Goal: Transaction & Acquisition: Purchase product/service

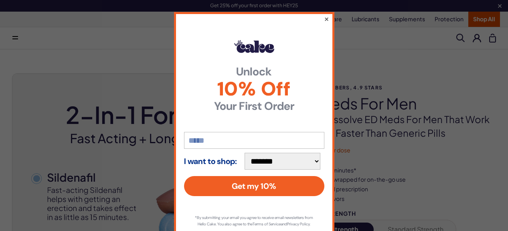
click at [327, 20] on button "×" at bounding box center [326, 19] width 5 height 10
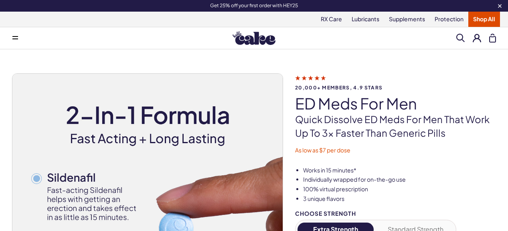
click at [478, 37] on button at bounding box center [477, 38] width 8 height 8
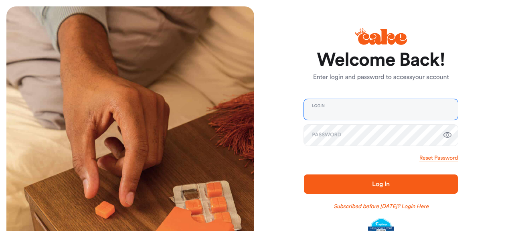
click at [346, 114] on input "email" at bounding box center [381, 109] width 154 height 21
type input "**********"
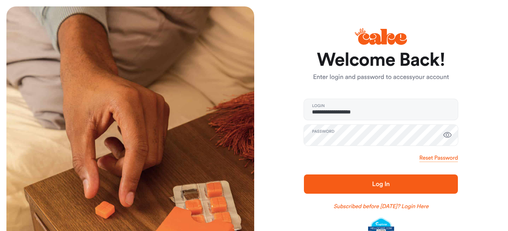
click at [383, 186] on span "Log In" at bounding box center [381, 184] width 18 height 6
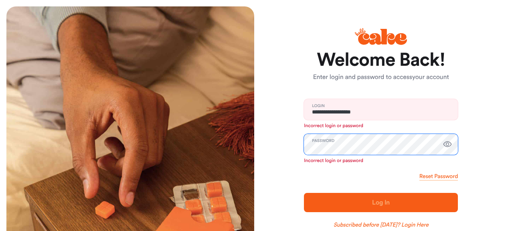
click at [194, 159] on div "**********" at bounding box center [254, 138] width 508 height 277
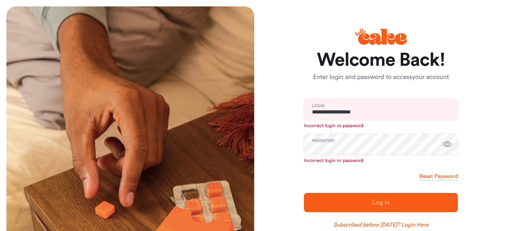
click at [448, 147] on icon "button" at bounding box center [448, 145] width 10 height 10
click at [448, 146] on icon "button" at bounding box center [448, 145] width 8 height 8
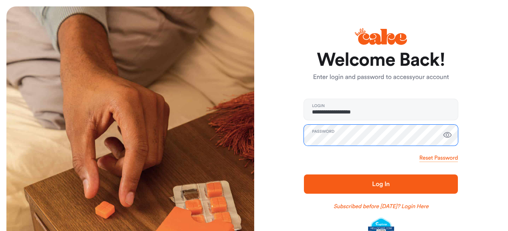
click at [304, 174] on button "Log In" at bounding box center [381, 183] width 154 height 19
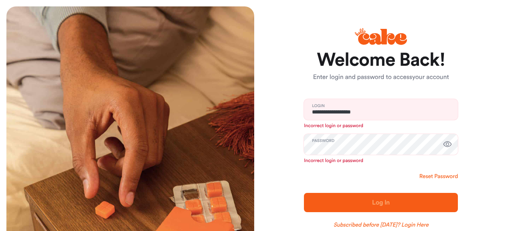
click at [424, 174] on link "Reset Password" at bounding box center [439, 176] width 39 height 8
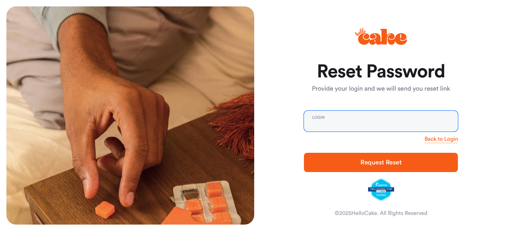
click at [329, 122] on input "email" at bounding box center [381, 121] width 154 height 21
type input "**********"
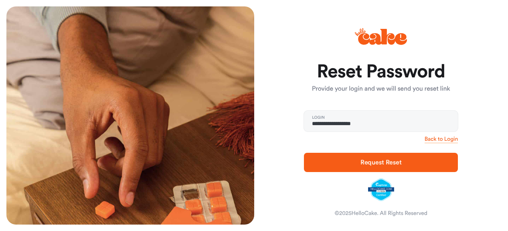
click at [392, 163] on span "Request Reset" at bounding box center [381, 162] width 41 height 6
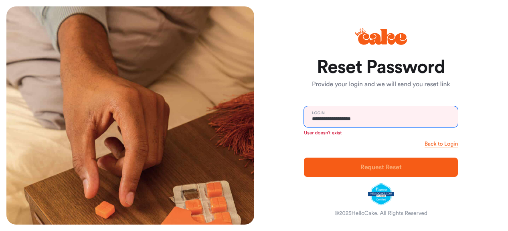
drag, startPoint x: 369, startPoint y: 118, endPoint x: 347, endPoint y: 120, distance: 22.2
click at [347, 120] on input "**********" at bounding box center [381, 116] width 154 height 21
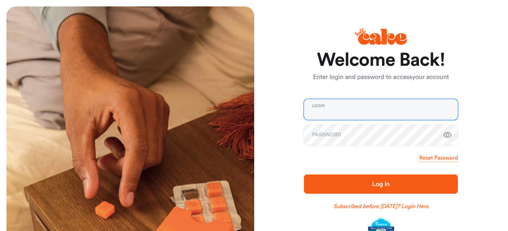
click at [338, 114] on input "email" at bounding box center [381, 109] width 154 height 21
type input "**********"
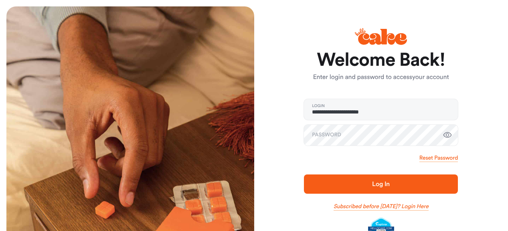
click at [420, 207] on link "Subscribed before Nov 1 2024? Login Here" at bounding box center [381, 207] width 95 height 8
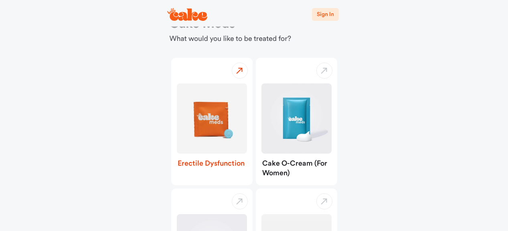
scroll to position [36, 0]
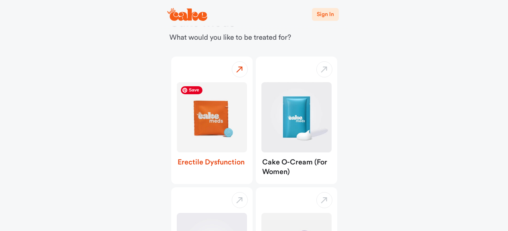
click at [215, 118] on img "button" at bounding box center [212, 117] width 70 height 70
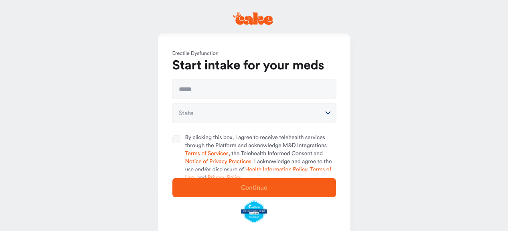
scroll to position [3, 0]
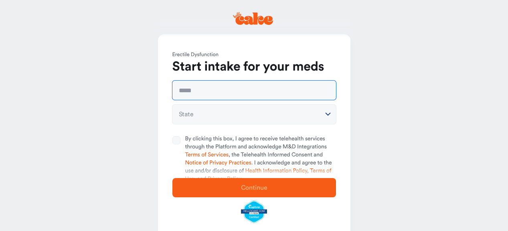
click at [230, 95] on input "text" at bounding box center [254, 90] width 164 height 19
type input "**********"
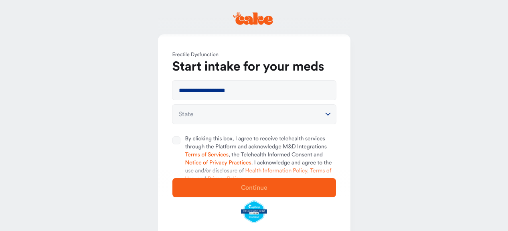
click at [239, 114] on html "**********" at bounding box center [254, 144] width 508 height 294
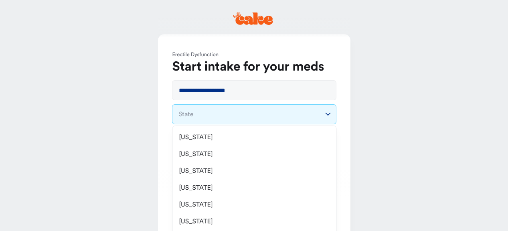
scroll to position [647, 0]
select select "**"
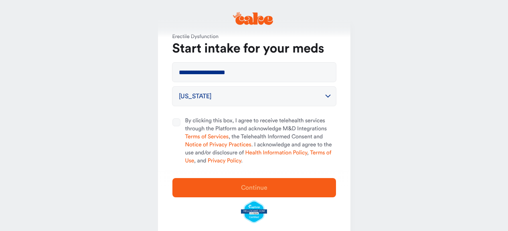
scroll to position [25, 0]
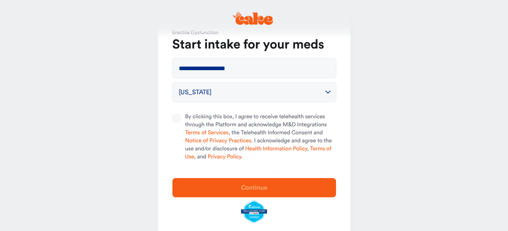
click at [179, 119] on button "By clicking this box, I agree to receive telehealth services through the Platfo…" at bounding box center [176, 118] width 8 height 8
click at [232, 183] on button "Continue" at bounding box center [254, 187] width 164 height 19
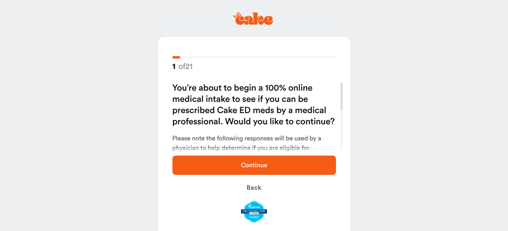
click at [249, 164] on span "Continue" at bounding box center [254, 165] width 26 height 6
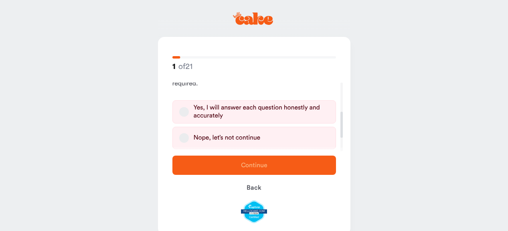
scroll to position [112, 0]
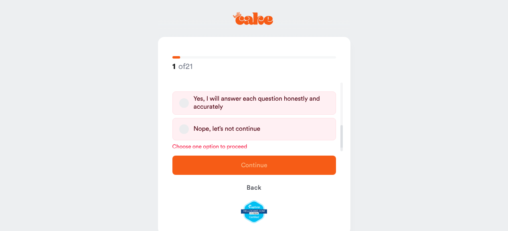
click at [184, 103] on button "Yes, I will answer each question honestly and accurately" at bounding box center [184, 103] width 10 height 10
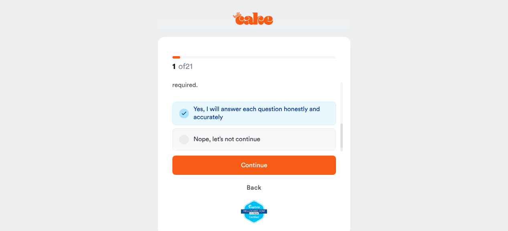
scroll to position [101, 0]
click at [238, 167] on span "Continue" at bounding box center [254, 165] width 138 height 10
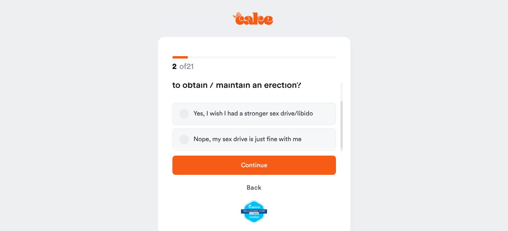
click at [186, 114] on button "Yes, I wish I had a stronger sex drive/libido" at bounding box center [184, 114] width 10 height 10
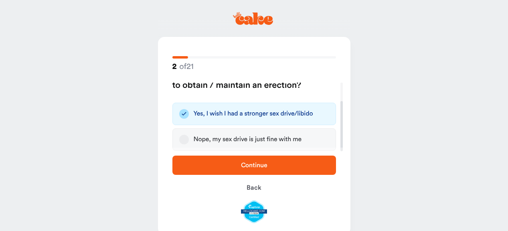
click at [234, 166] on span "Continue" at bounding box center [254, 165] width 138 height 10
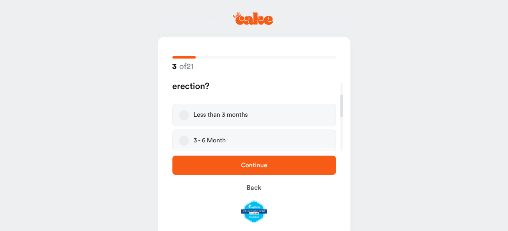
scroll to position [34, 0]
click at [182, 142] on button "3 - 6 Month" at bounding box center [184, 142] width 10 height 10
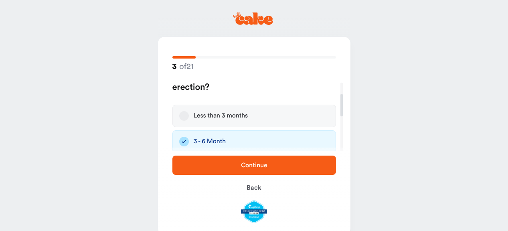
click at [241, 168] on span "Continue" at bounding box center [254, 165] width 26 height 6
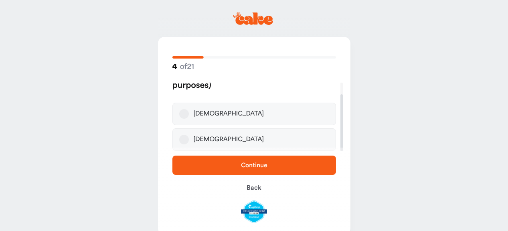
click at [182, 113] on button "Male" at bounding box center [184, 114] width 10 height 10
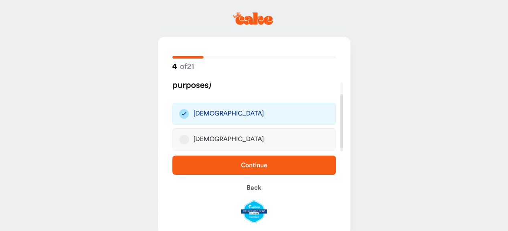
click at [249, 170] on button "Continue" at bounding box center [254, 165] width 164 height 19
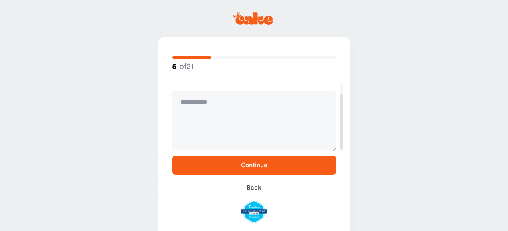
scroll to position [0, 0]
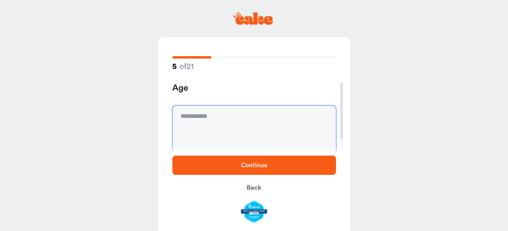
click at [239, 120] on textarea at bounding box center [254, 135] width 164 height 60
type textarea "**"
click at [241, 164] on span "Continue" at bounding box center [254, 165] width 26 height 6
click at [224, 110] on textarea at bounding box center [254, 135] width 164 height 60
type textarea "*******"
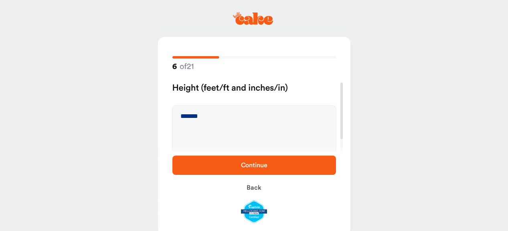
click at [221, 164] on span "Continue" at bounding box center [254, 165] width 138 height 10
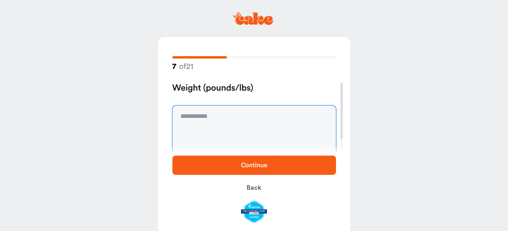
click at [211, 116] on textarea at bounding box center [254, 135] width 164 height 60
type textarea "***"
click at [234, 170] on span "Continue" at bounding box center [254, 165] width 138 height 10
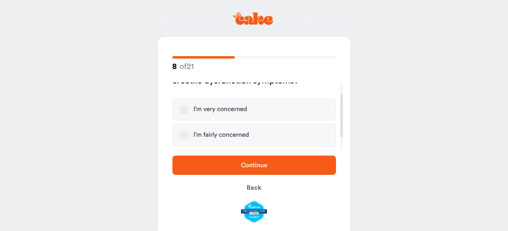
scroll to position [18, 0]
click at [184, 109] on button "I’m very concerned" at bounding box center [184, 110] width 10 height 10
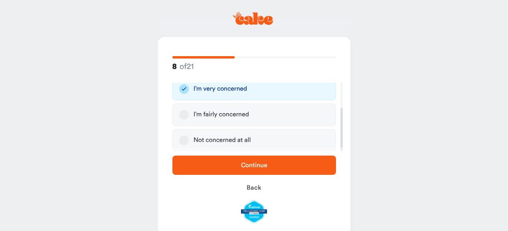
scroll to position [40, 0]
click at [238, 166] on span "Continue" at bounding box center [254, 165] width 138 height 10
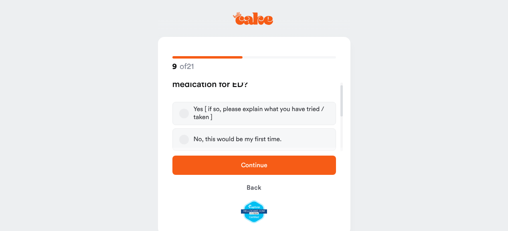
scroll to position [3, 0]
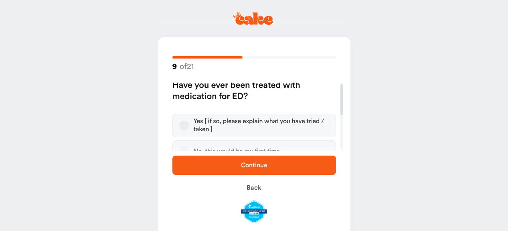
click at [183, 124] on button "Yes [ if so, please explain what you have tried / taken ]" at bounding box center [184, 126] width 10 height 10
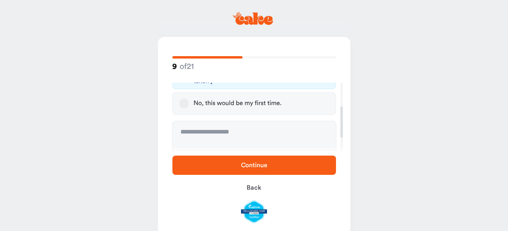
scroll to position [52, 0]
click at [209, 136] on textarea at bounding box center [254, 150] width 164 height 60
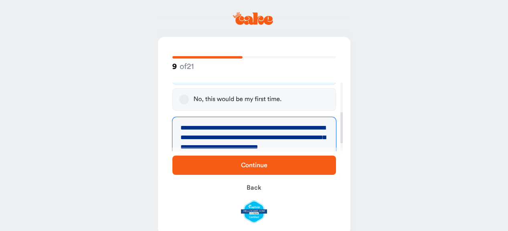
scroll to position [65, 0]
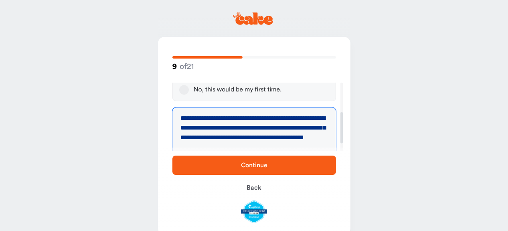
type textarea "**********"
click at [241, 168] on span "Continue" at bounding box center [254, 165] width 26 height 6
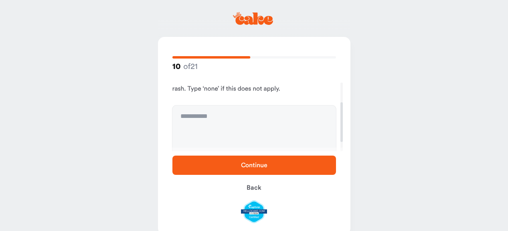
scroll to position [38, 0]
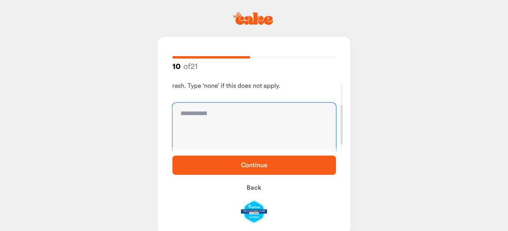
click at [233, 119] on textarea at bounding box center [254, 133] width 164 height 60
type textarea "****"
click at [233, 164] on span "Continue" at bounding box center [254, 165] width 138 height 10
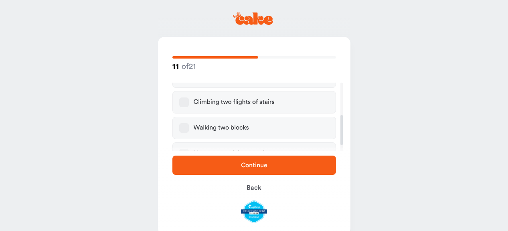
scroll to position [88, 0]
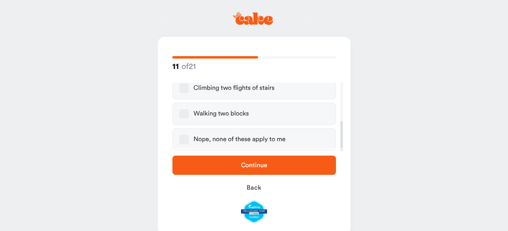
click at [183, 143] on button "Nope, none of these apply to me" at bounding box center [184, 140] width 10 height 10
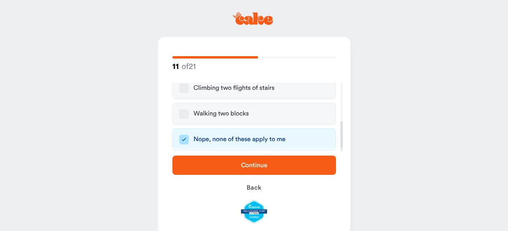
click at [219, 164] on span "Continue" at bounding box center [254, 165] width 138 height 10
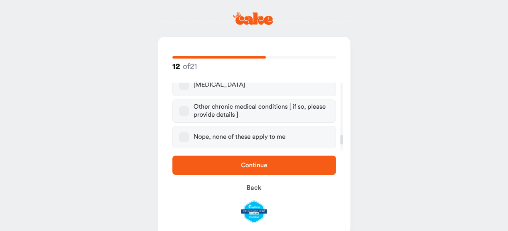
scroll to position [384, 0]
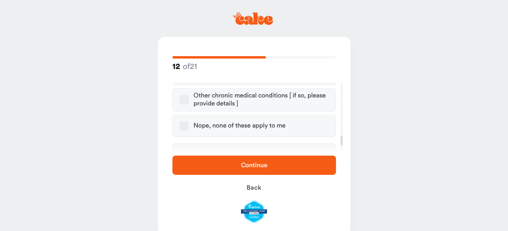
click at [181, 121] on button "Nope, none of these apply to me" at bounding box center [184, 126] width 10 height 10
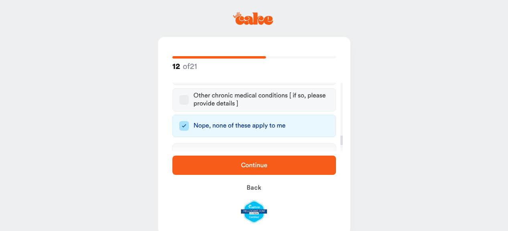
click at [251, 165] on span "Continue" at bounding box center [254, 165] width 26 height 6
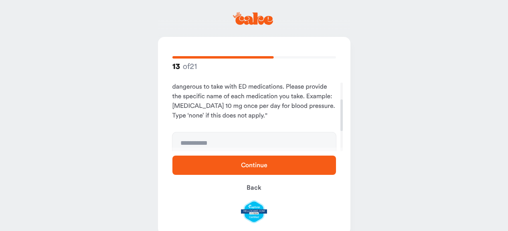
scroll to position [39, 0]
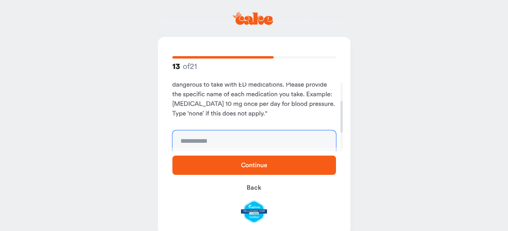
click at [232, 137] on textarea at bounding box center [254, 160] width 164 height 60
type textarea "****"
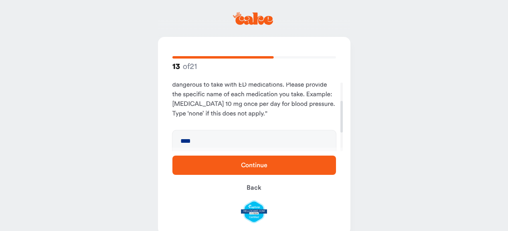
click at [241, 166] on span "Continue" at bounding box center [254, 165] width 26 height 6
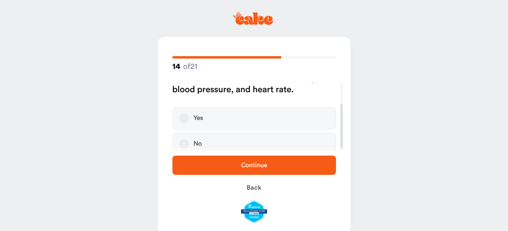
scroll to position [33, 0]
click at [184, 117] on button "Yes" at bounding box center [184, 118] width 10 height 10
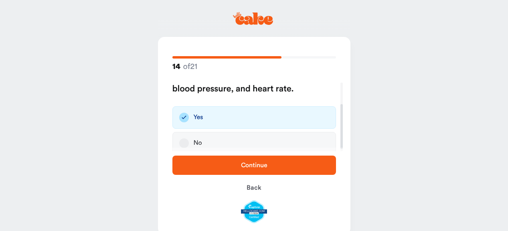
click at [238, 167] on span "Continue" at bounding box center [254, 165] width 138 height 10
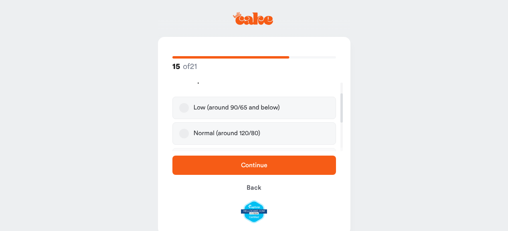
scroll to position [20, 0]
click at [183, 133] on button "Normal (around 120/80)" at bounding box center [184, 134] width 10 height 10
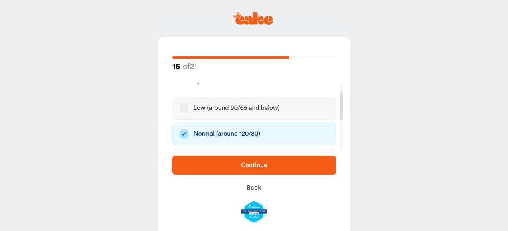
click at [241, 163] on span "Continue" at bounding box center [254, 165] width 26 height 6
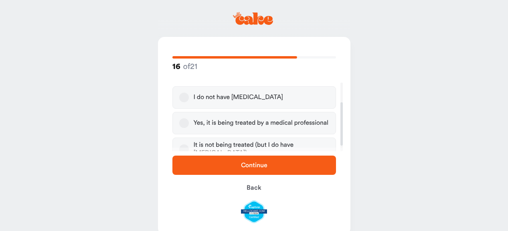
scroll to position [31, 0]
click at [184, 95] on button "I do not have high blood pressure" at bounding box center [184, 97] width 10 height 10
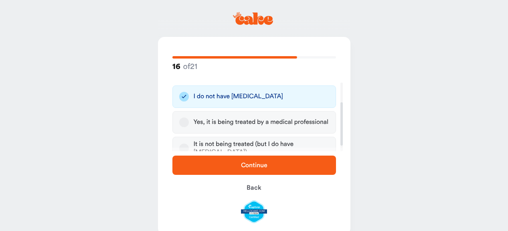
click at [233, 163] on span "Continue" at bounding box center [254, 165] width 138 height 10
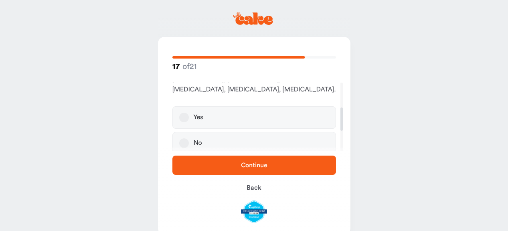
scroll to position [81, 0]
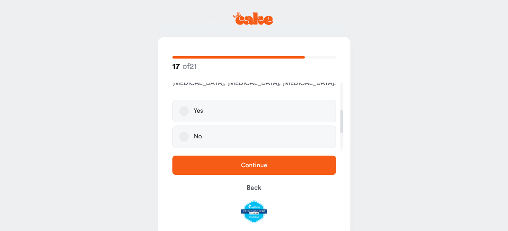
click at [183, 132] on button "No" at bounding box center [184, 137] width 10 height 10
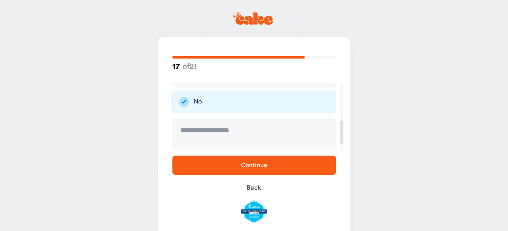
scroll to position [116, 0]
click at [256, 166] on span "Continue" at bounding box center [254, 165] width 26 height 6
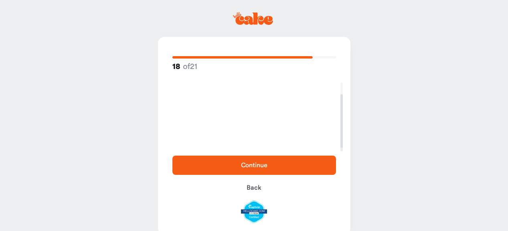
scroll to position [14, 0]
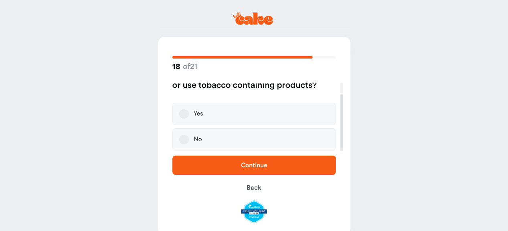
click at [183, 137] on button "No" at bounding box center [184, 140] width 10 height 10
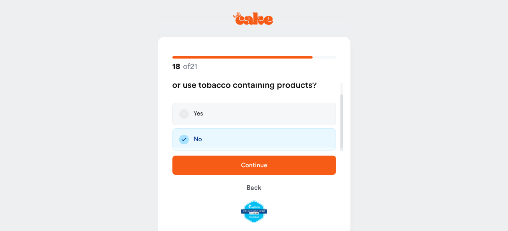
click at [245, 167] on span "Continue" at bounding box center [254, 165] width 26 height 6
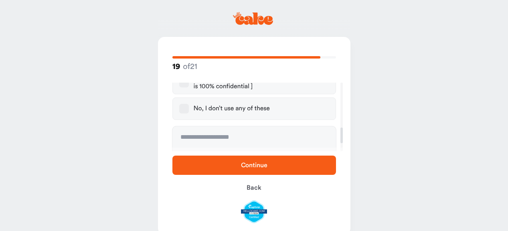
scroll to position [197, 0]
click at [184, 108] on button "No, I don’t use any of these" at bounding box center [184, 107] width 10 height 10
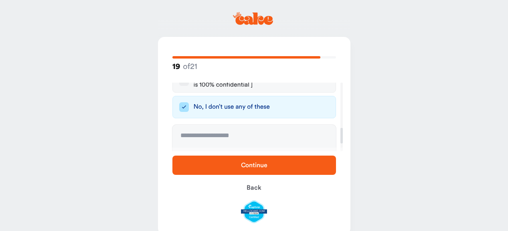
click at [213, 168] on span "Continue" at bounding box center [254, 165] width 138 height 10
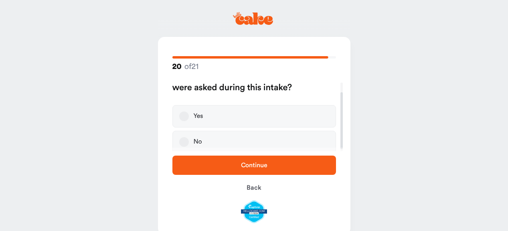
scroll to position [14, 0]
click at [184, 114] on button "Yes" at bounding box center [184, 114] width 10 height 10
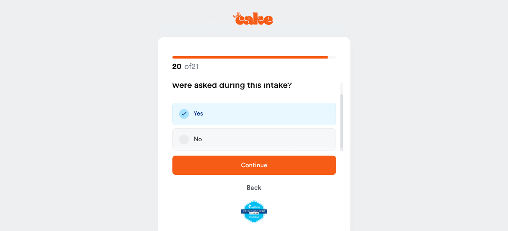
click at [217, 169] on span "Continue" at bounding box center [254, 165] width 138 height 10
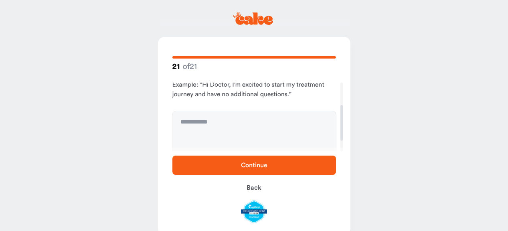
scroll to position [43, 0]
click at [238, 124] on textarea at bounding box center [254, 141] width 164 height 60
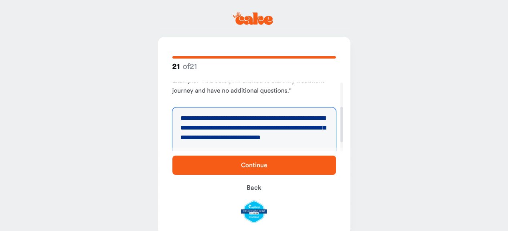
scroll to position [56, 0]
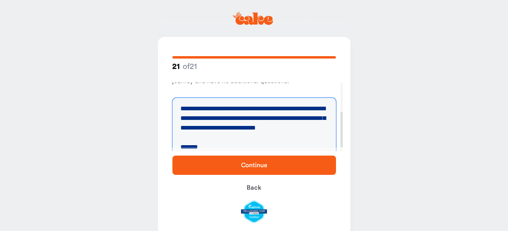
type textarea "**********"
click at [221, 162] on span "Continue" at bounding box center [254, 165] width 138 height 10
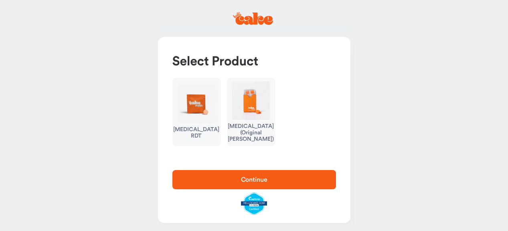
click at [197, 120] on img "button" at bounding box center [197, 104] width 38 height 39
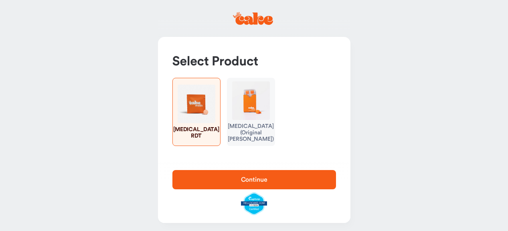
click at [221, 185] on span "Continue" at bounding box center [254, 180] width 138 height 10
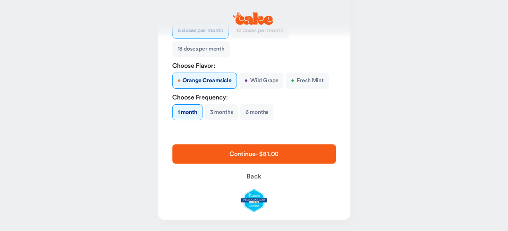
scroll to position [181, 0]
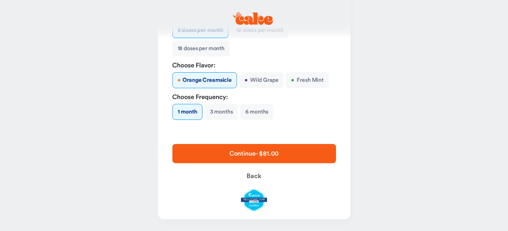
click at [237, 157] on span "Continue - $81.00" at bounding box center [253, 153] width 49 height 6
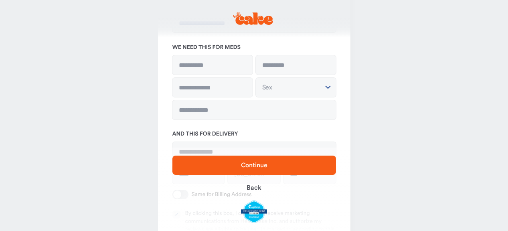
scroll to position [64, 0]
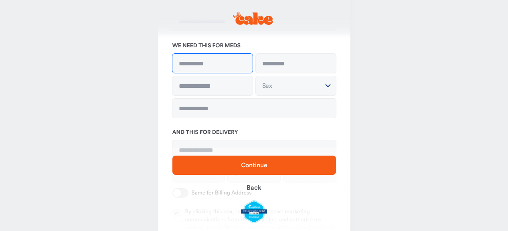
click at [224, 61] on input at bounding box center [212, 63] width 80 height 19
type input "*******"
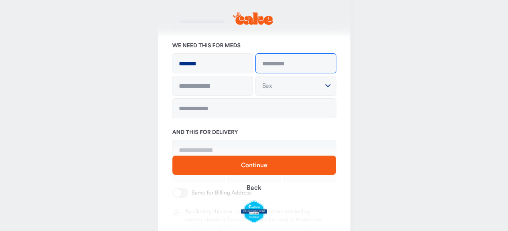
type input "*******"
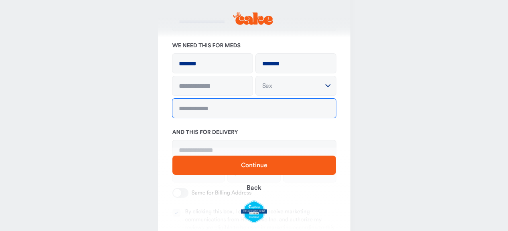
type input "**********"
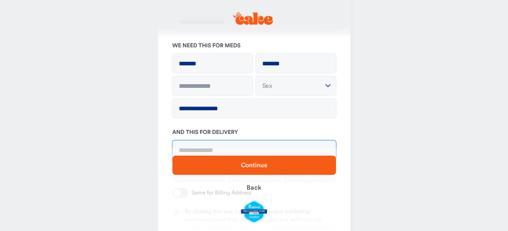
type input "**********"
type input "****"
type input "*****"
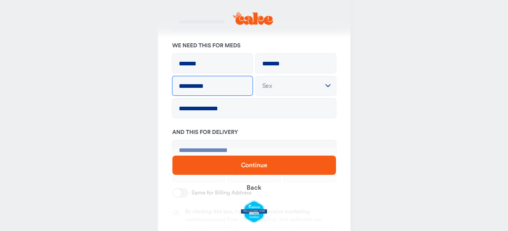
click at [226, 87] on input "**********" at bounding box center [212, 85] width 80 height 19
type input "**********"
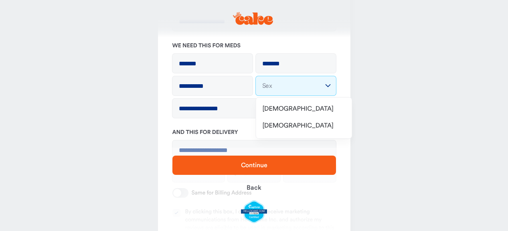
click at [279, 89] on html "**********" at bounding box center [254, 161] width 508 height 450
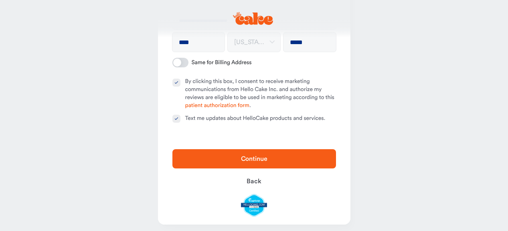
scroll to position [199, 0]
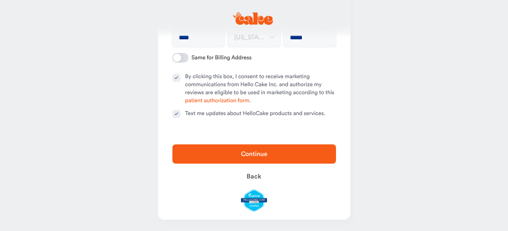
click at [253, 154] on span "Continue" at bounding box center [254, 154] width 26 height 6
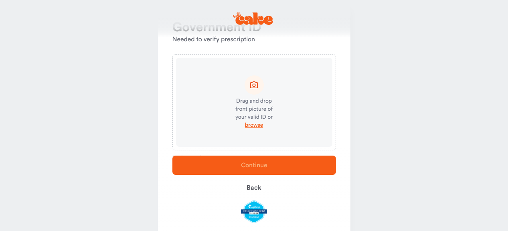
scroll to position [33, 0]
click at [251, 125] on span "browse" at bounding box center [254, 126] width 18 height 8
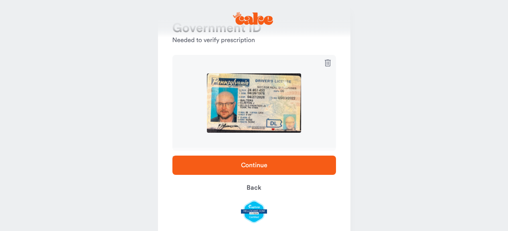
click at [265, 165] on span "Continue" at bounding box center [254, 165] width 26 height 6
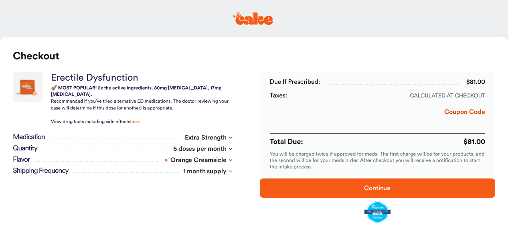
click at [365, 186] on span "Continue" at bounding box center [377, 188] width 26 height 6
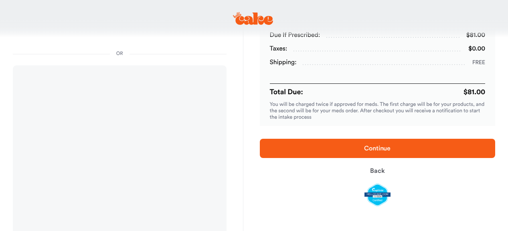
scroll to position [40, 0]
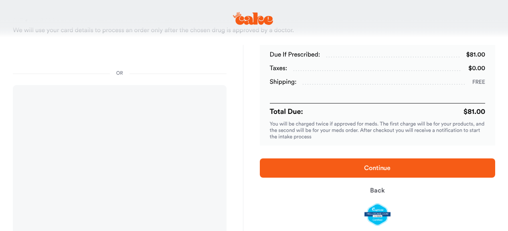
click at [323, 164] on span "Continue" at bounding box center [378, 168] width 210 height 10
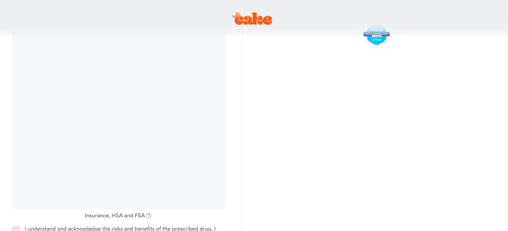
scroll to position [291, 1]
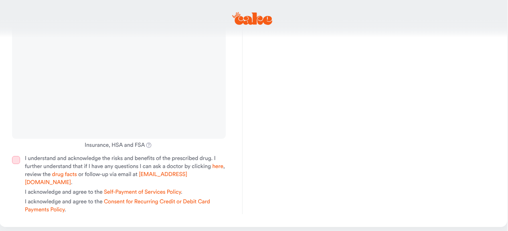
click at [17, 160] on button "I understand and acknowledge the risks and benefits of the prescribed drug. I f…" at bounding box center [16, 160] width 8 height 8
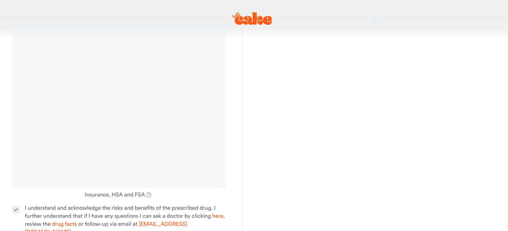
scroll to position [128, 1]
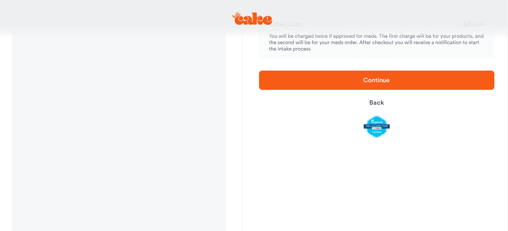
click at [314, 75] on span "Continue" at bounding box center [377, 80] width 210 height 10
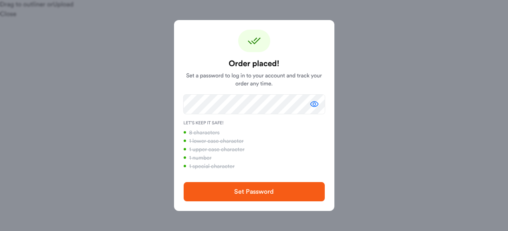
click at [272, 189] on span "Set Password" at bounding box center [253, 192] width 39 height 6
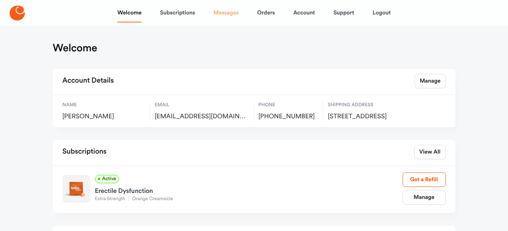
click at [224, 11] on link "Messages" at bounding box center [225, 12] width 25 height 19
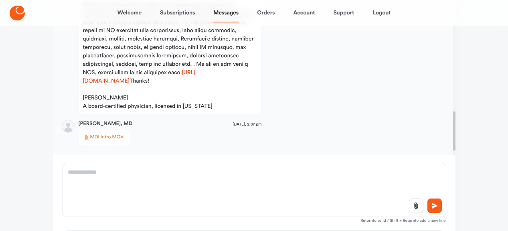
scroll to position [495, 0]
click at [104, 135] on span "MDI Intro.MOV" at bounding box center [107, 138] width 34 height 8
click at [111, 138] on span "MDI Intro.MOV" at bounding box center [107, 138] width 34 height 8
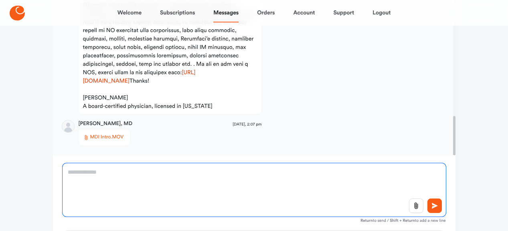
click at [105, 171] on textarea at bounding box center [254, 189] width 383 height 53
type textarea "**********"
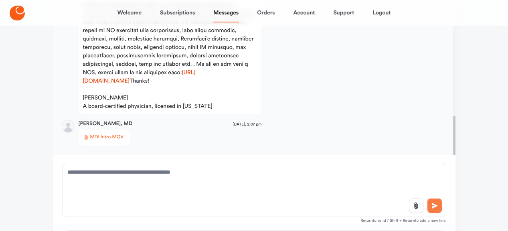
click at [436, 208] on icon at bounding box center [435, 205] width 8 height 7
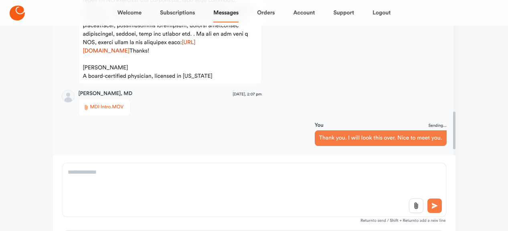
scroll to position [525, 0]
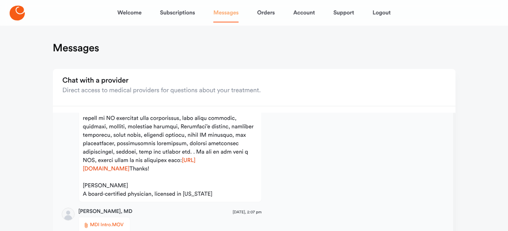
click at [231, 17] on link "Messages" at bounding box center [225, 12] width 25 height 19
click at [172, 15] on link "Subscriptions" at bounding box center [177, 12] width 35 height 19
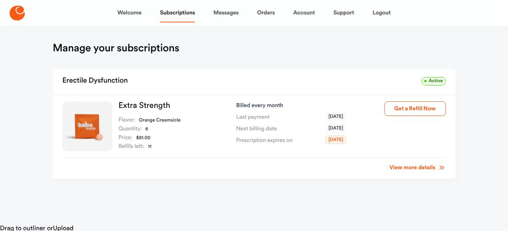
click at [410, 168] on link "View more details" at bounding box center [417, 168] width 56 height 8
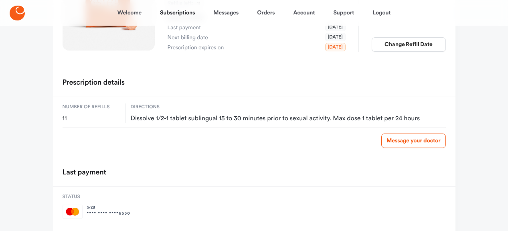
scroll to position [183, 0]
